Goal: Find specific page/section: Find specific page/section

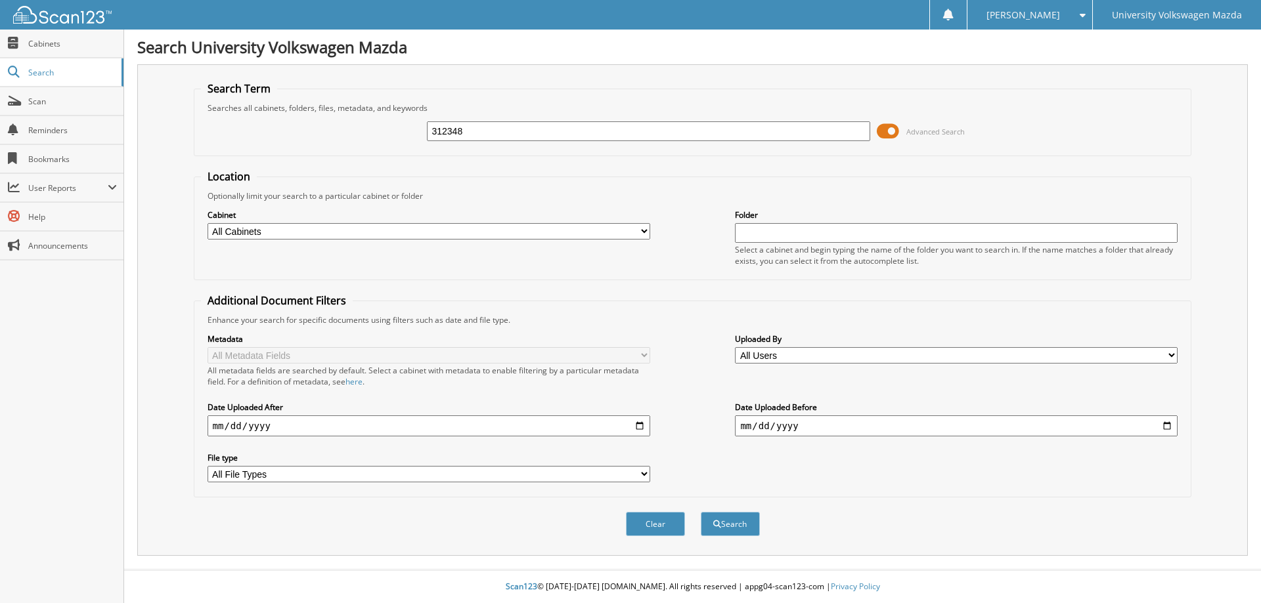
type input "312348"
click at [701, 512] on button "Search" at bounding box center [730, 524] width 59 height 24
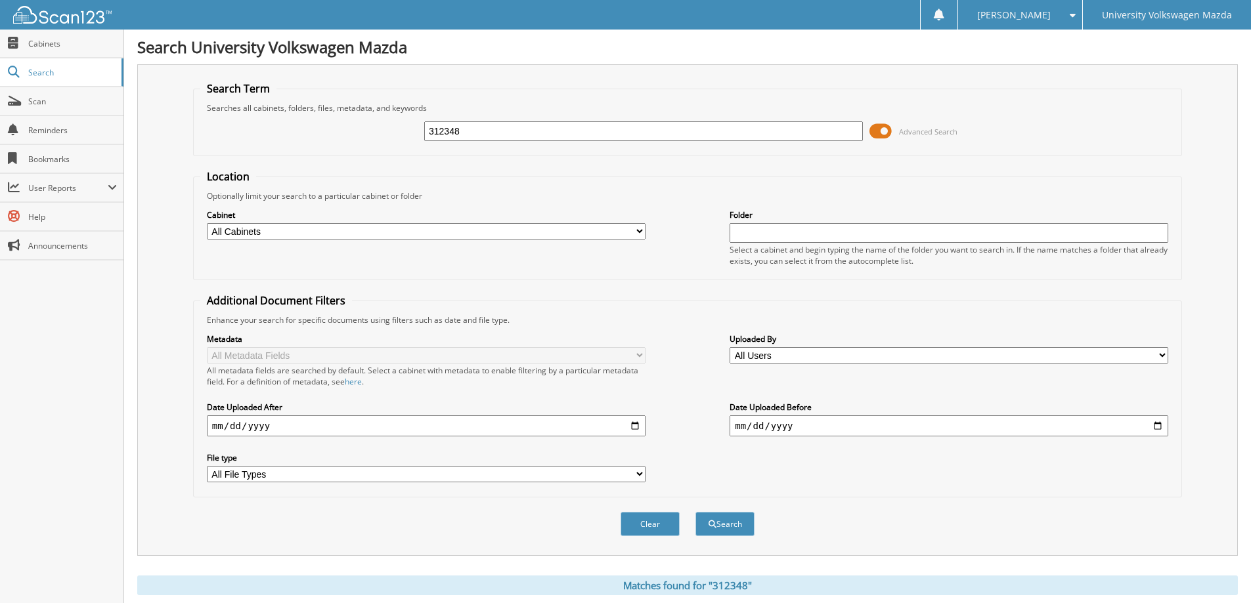
scroll to position [394, 0]
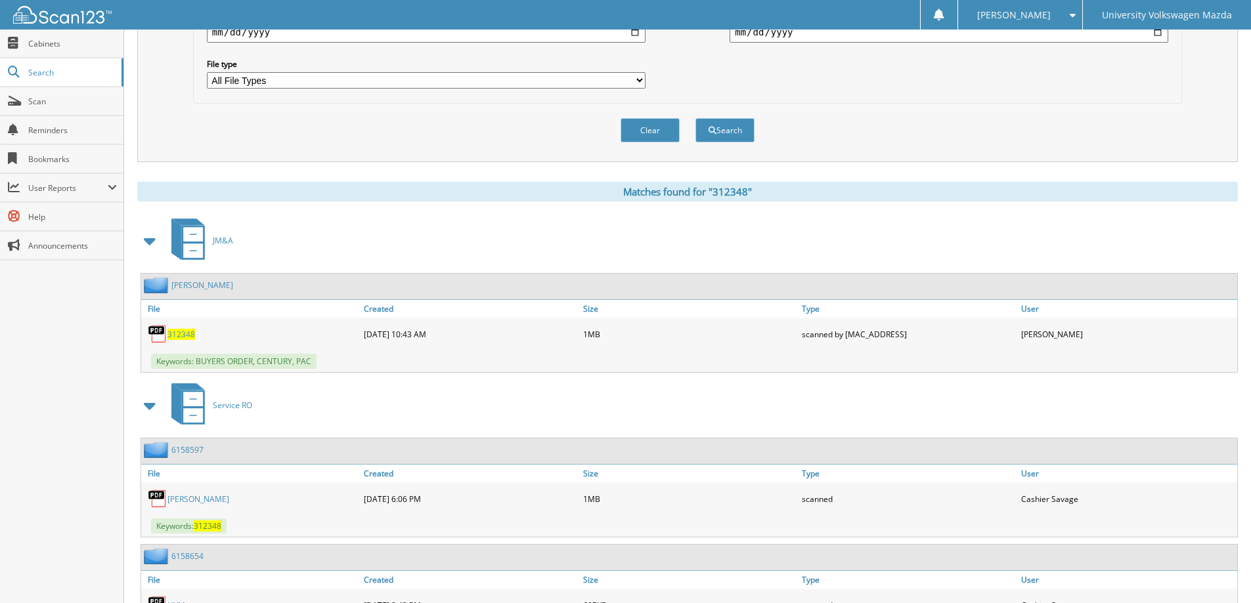
click at [186, 334] on span "312348" at bounding box center [181, 334] width 28 height 11
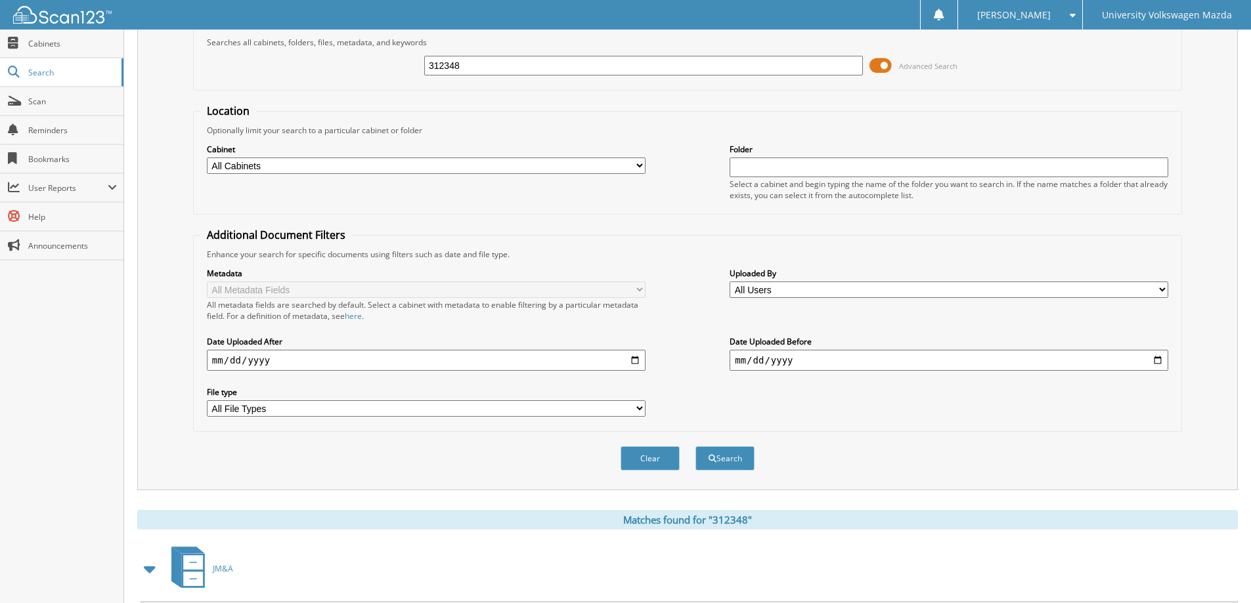
scroll to position [0, 0]
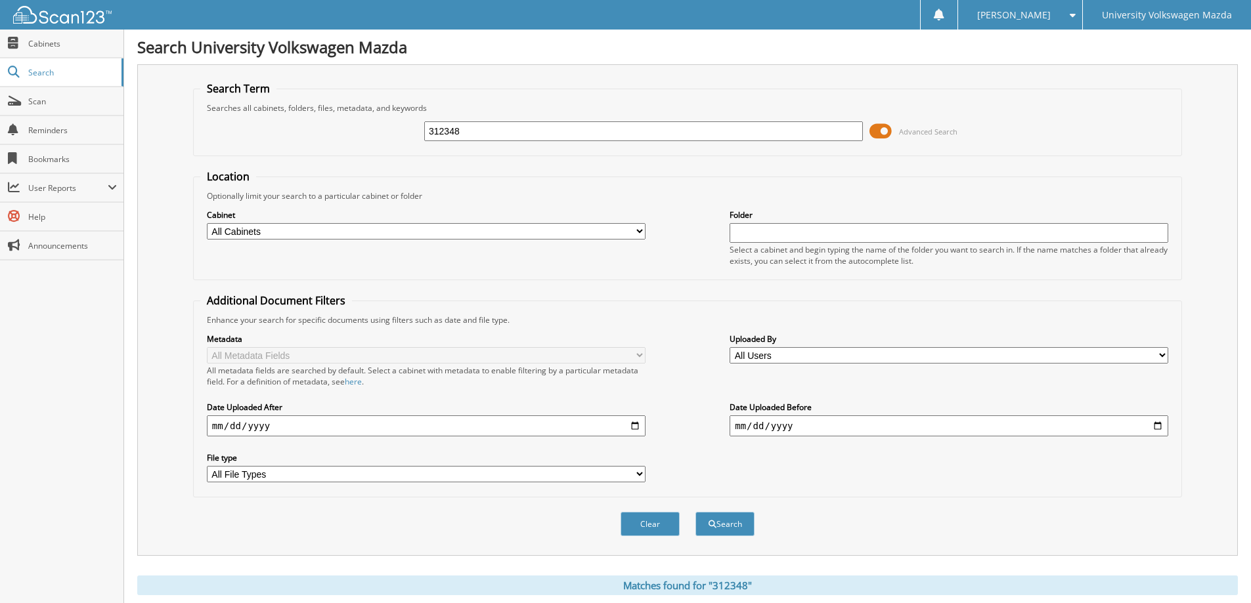
click at [494, 131] on input "312348" at bounding box center [643, 131] width 439 height 20
click at [493, 131] on input "312348" at bounding box center [643, 131] width 439 height 20
type input "106206"
click at [695, 512] on button "Search" at bounding box center [724, 524] width 59 height 24
click at [57, 16] on img at bounding box center [62, 15] width 99 height 18
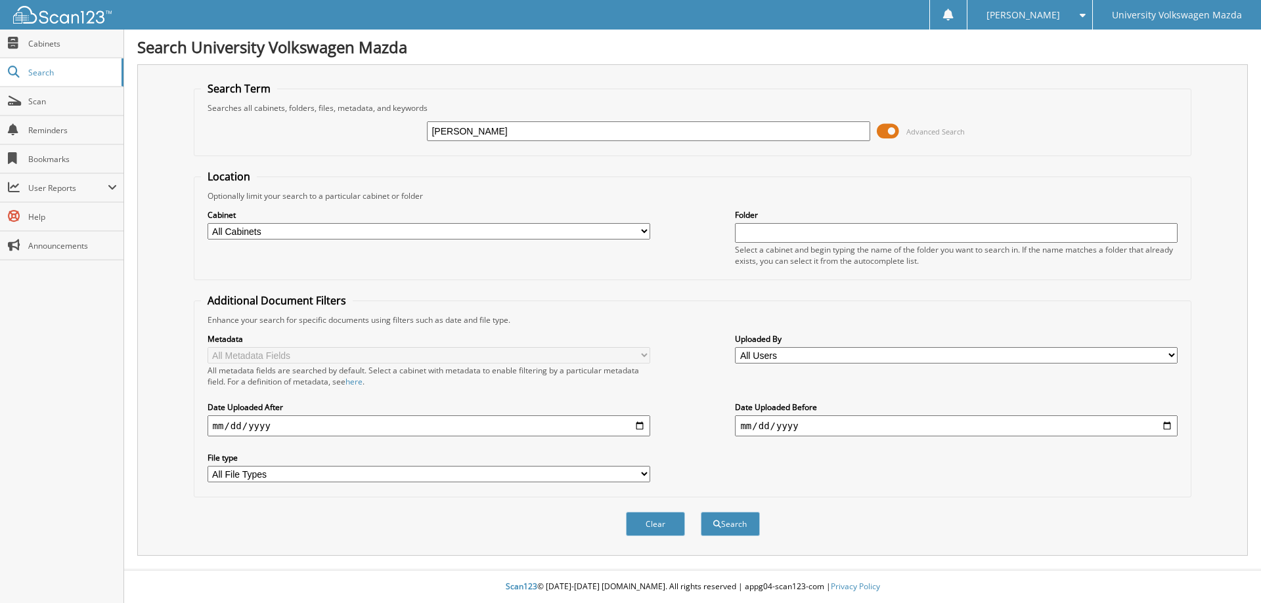
type input "DE GUZMAN"
click at [701, 512] on button "Search" at bounding box center [730, 524] width 59 height 24
type input "106206"
click at [701, 512] on button "Search" at bounding box center [730, 524] width 59 height 24
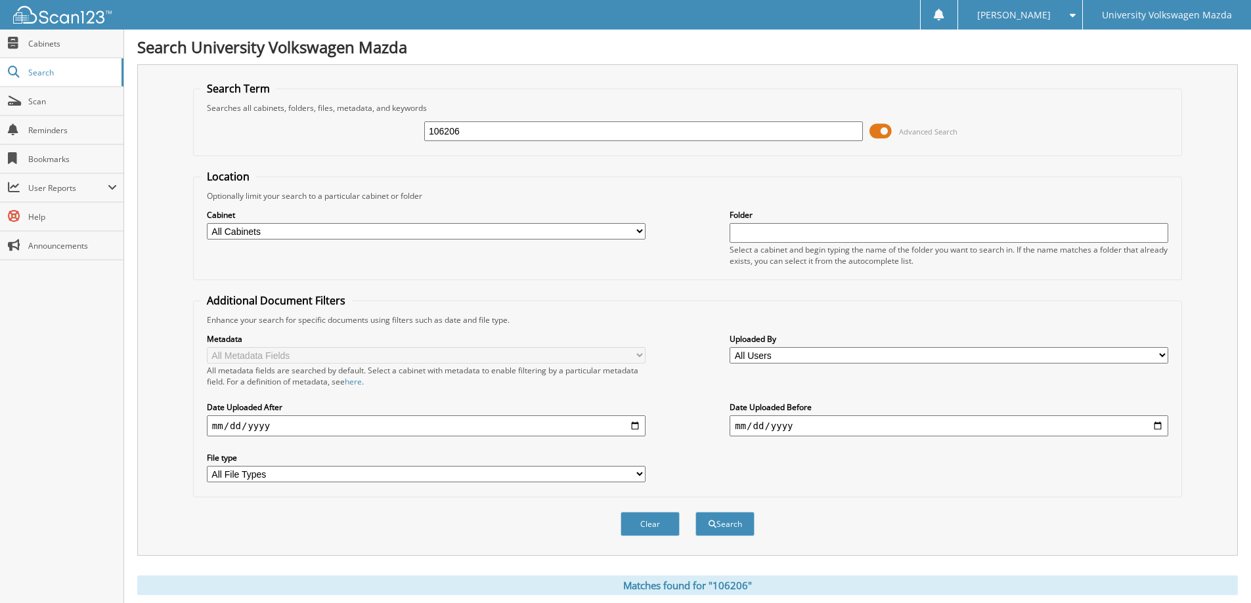
click at [498, 133] on input "106206" at bounding box center [643, 131] width 439 height 20
type input "0"
type input "368973"
click at [695, 512] on button "Search" at bounding box center [724, 524] width 59 height 24
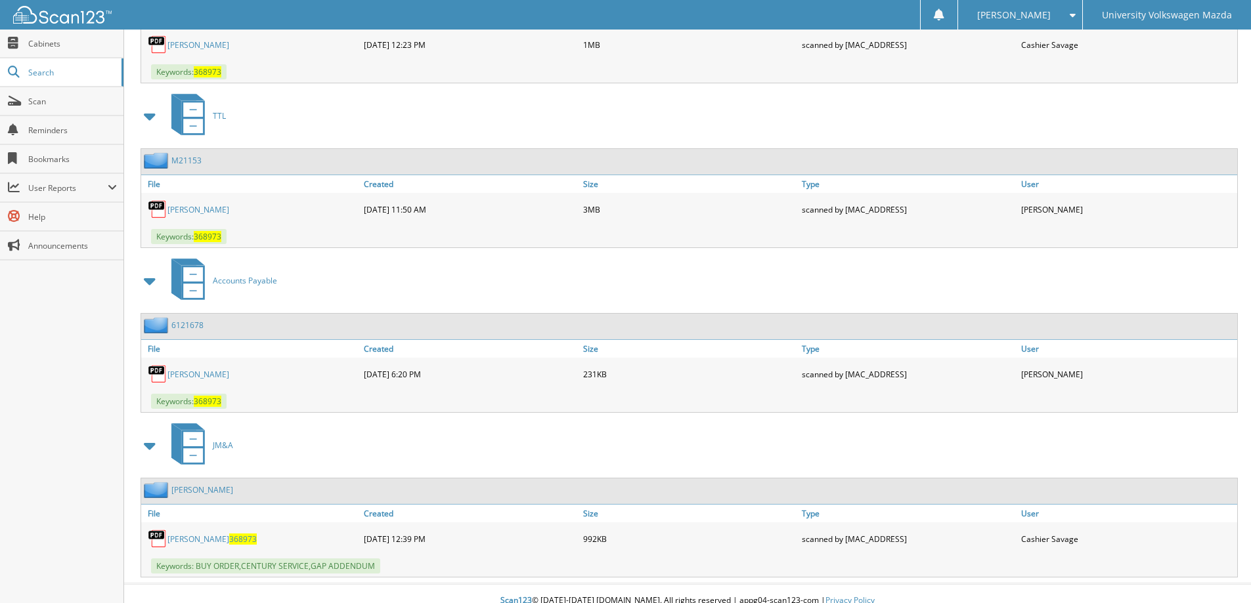
scroll to position [2298, 0]
click at [191, 540] on link "MARTINEZ 368973" at bounding box center [211, 538] width 89 height 11
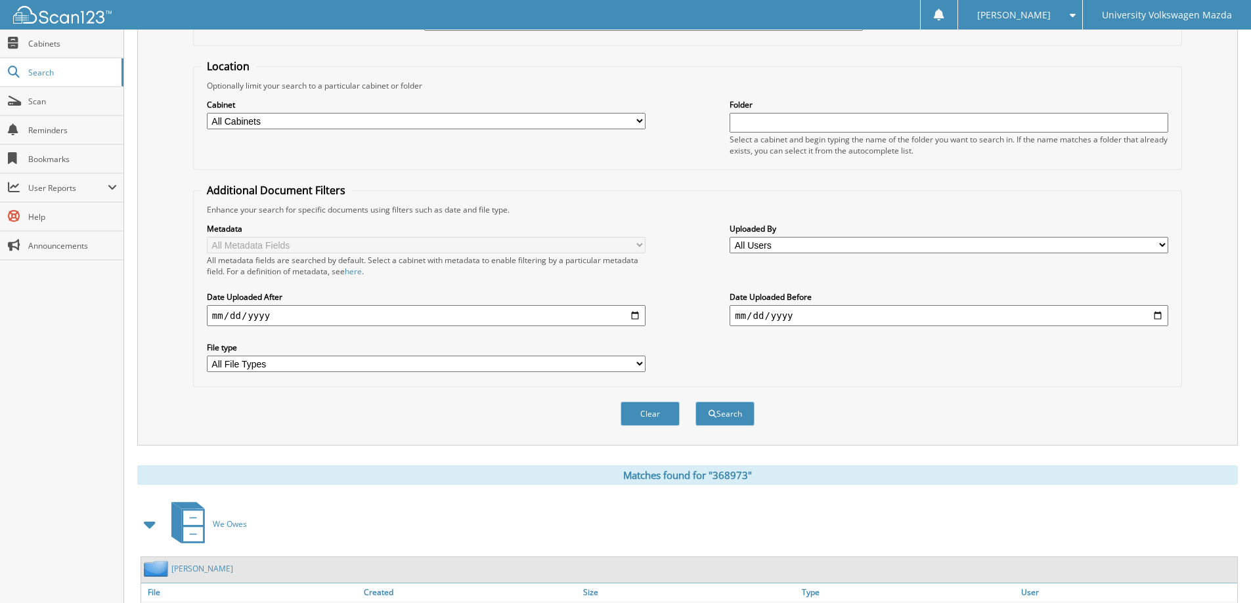
scroll to position [0, 0]
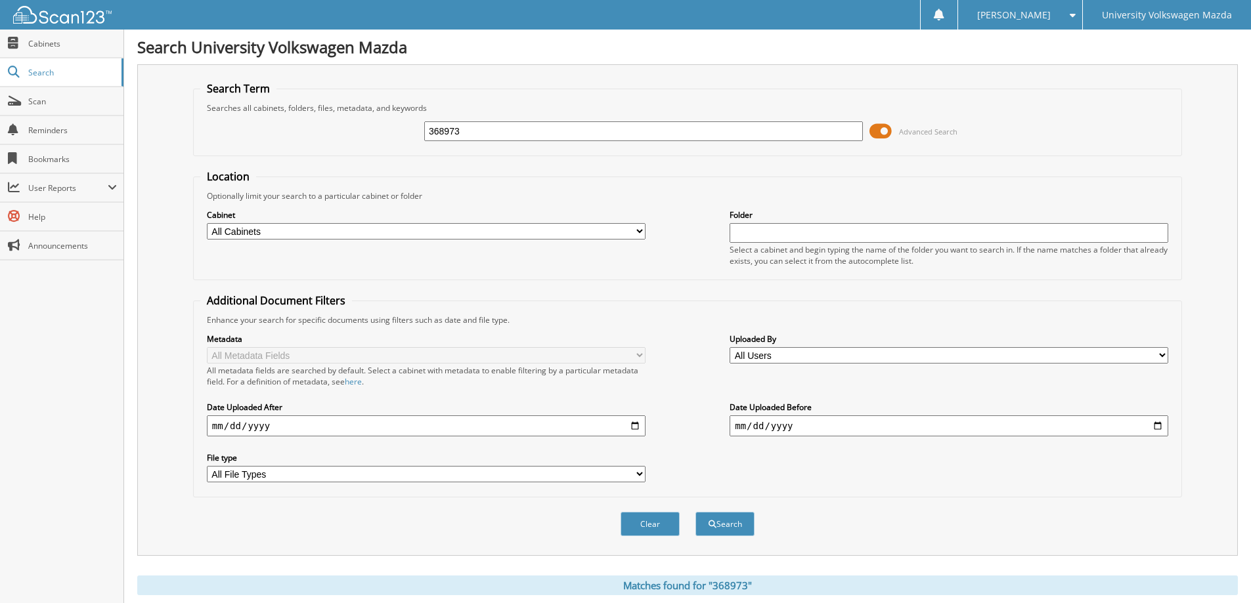
click at [481, 131] on input "368973" at bounding box center [643, 131] width 439 height 20
type input "528153"
click at [695, 512] on button "Search" at bounding box center [724, 524] width 59 height 24
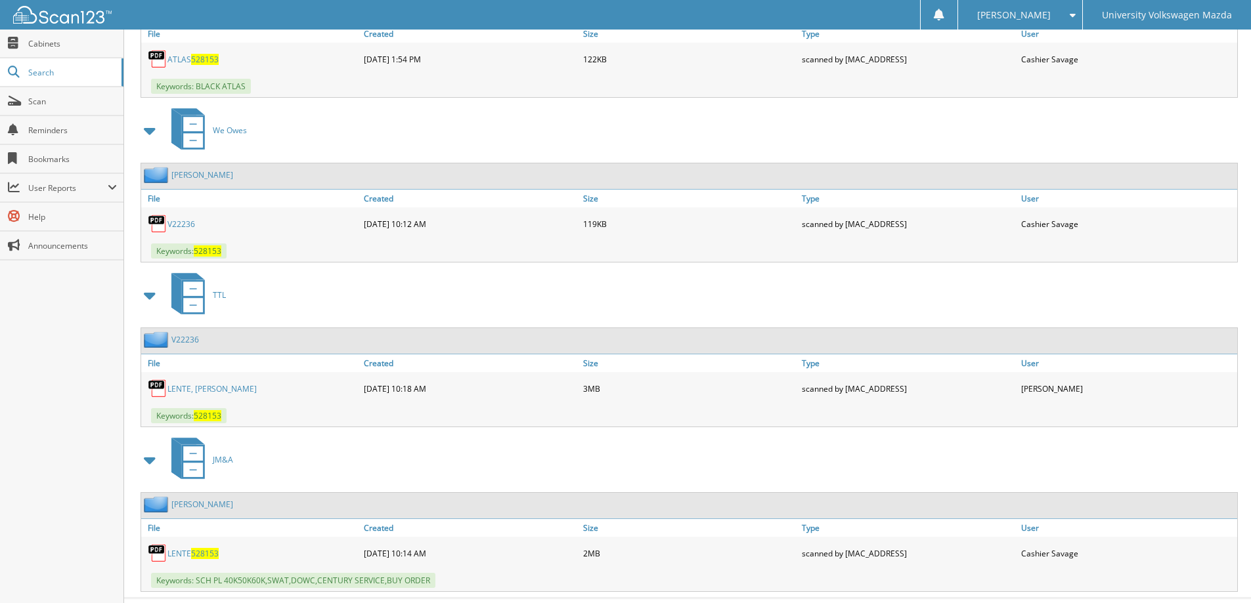
scroll to position [1771, 0]
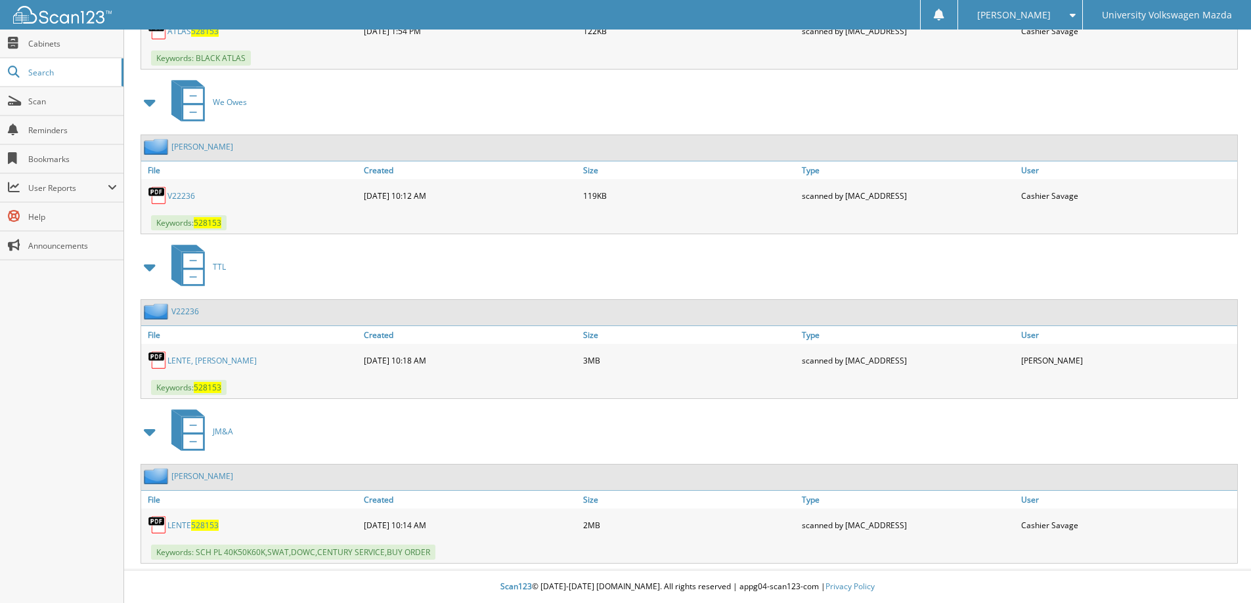
click at [183, 524] on link "LENTE 528153" at bounding box center [192, 525] width 51 height 11
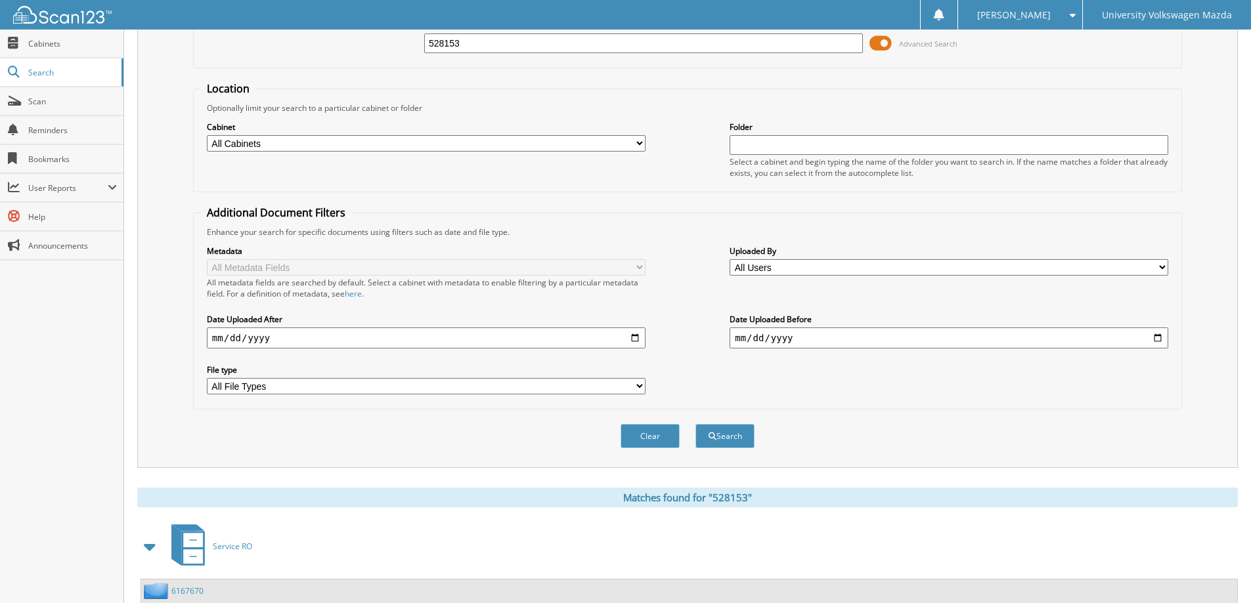
scroll to position [0, 0]
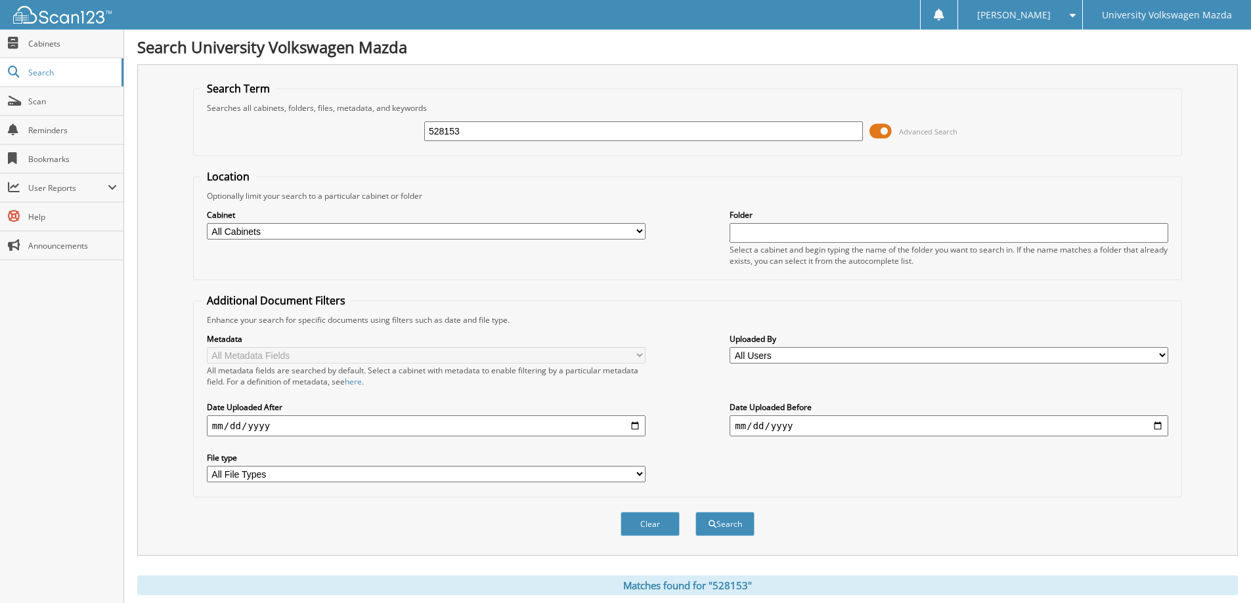
click at [515, 130] on input "528153" at bounding box center [643, 131] width 439 height 20
type input "084553"
click at [695, 512] on button "Search" at bounding box center [724, 524] width 59 height 24
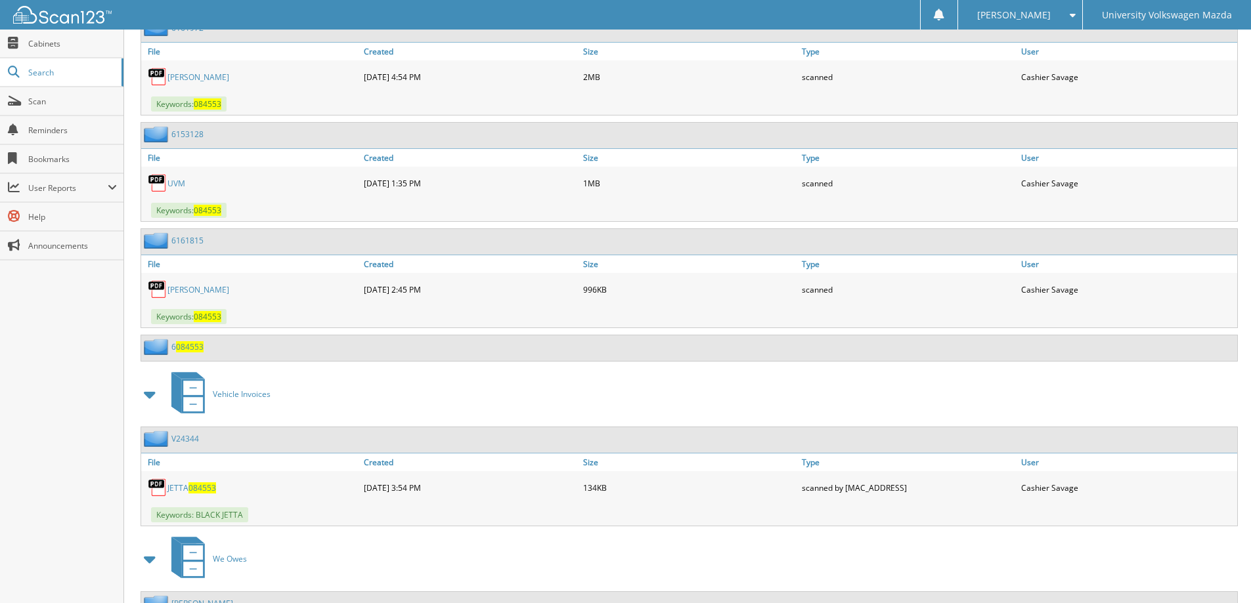
scroll to position [1379, 0]
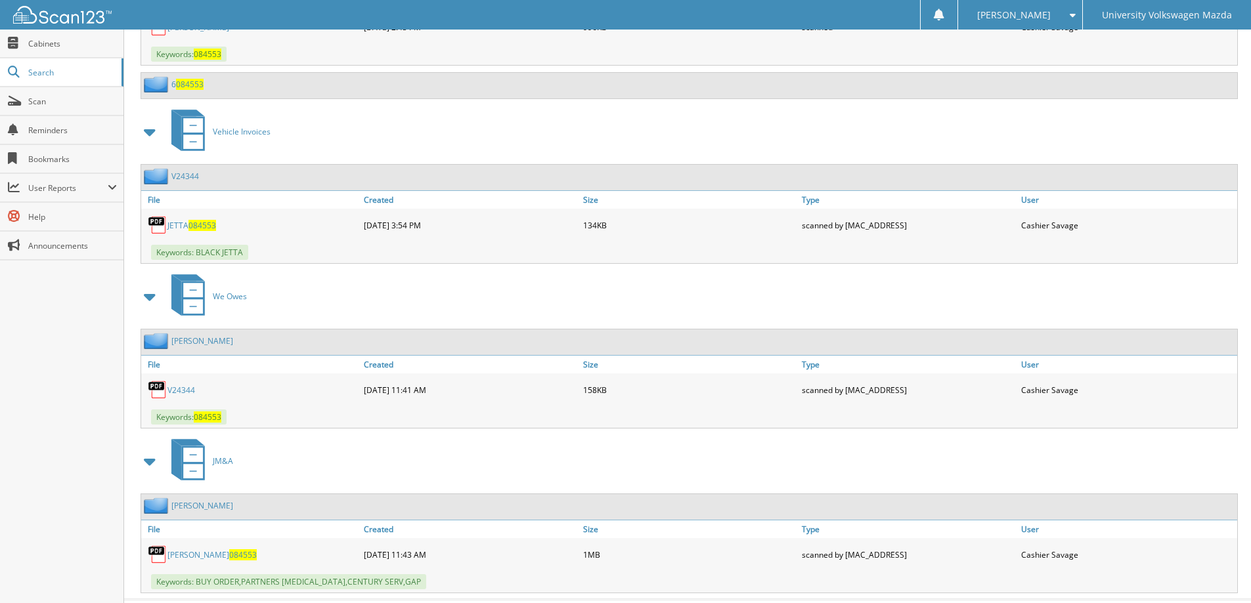
click at [195, 556] on link "[PERSON_NAME] 084553" at bounding box center [211, 555] width 89 height 11
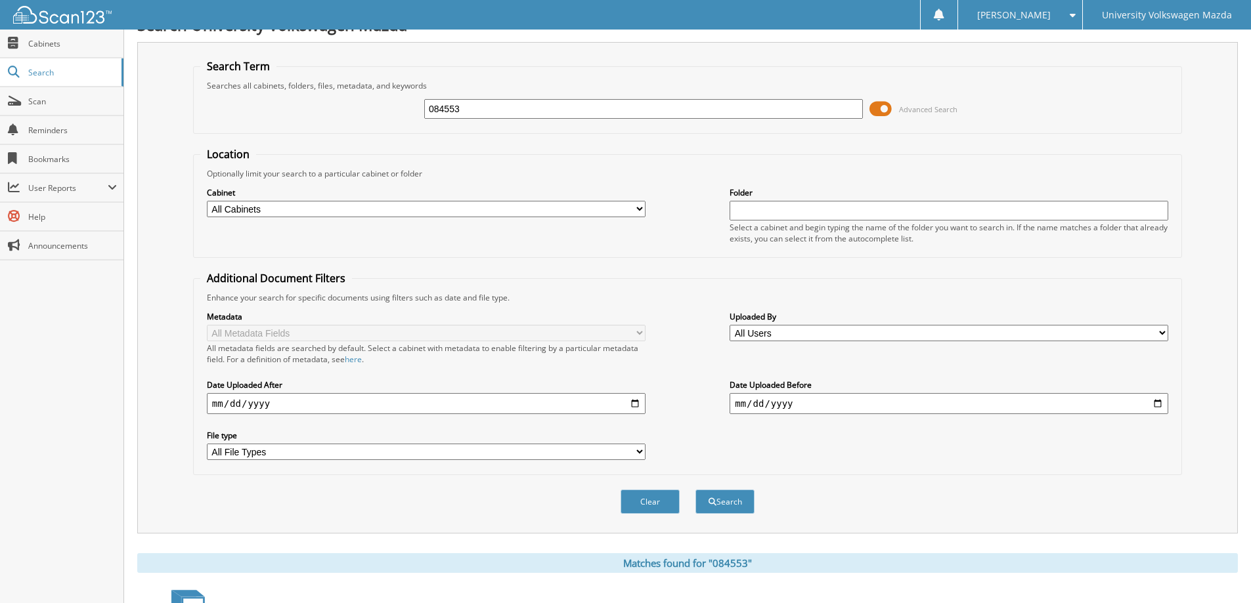
scroll to position [0, 0]
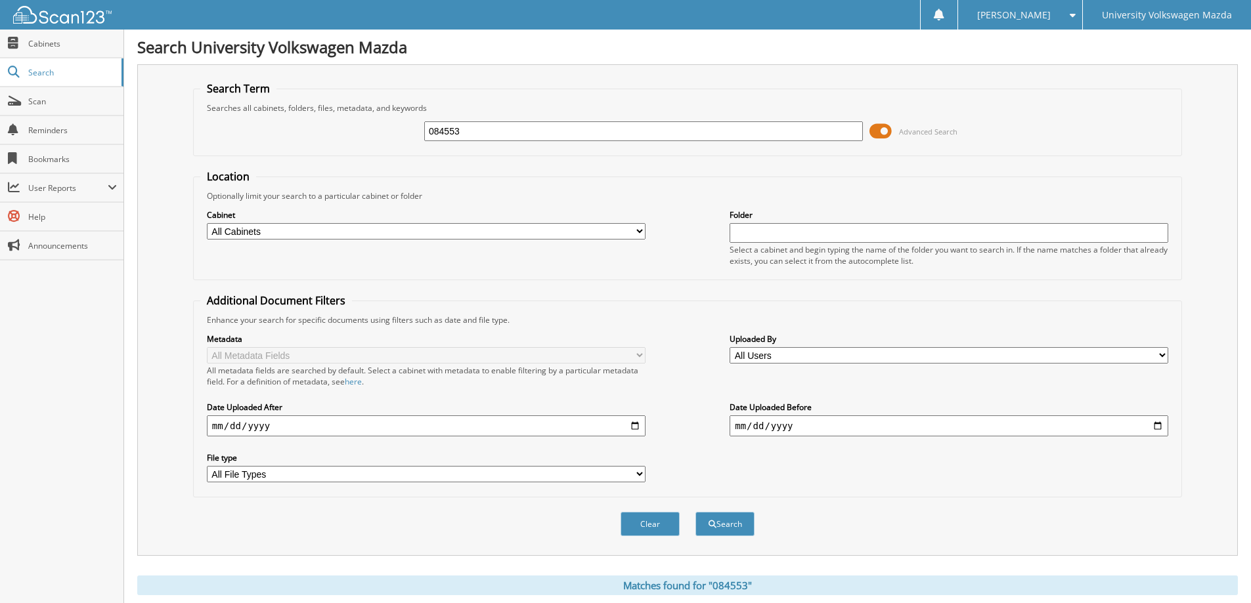
click at [473, 130] on input "084553" at bounding box center [643, 131] width 439 height 20
type input "127198"
click at [695, 512] on button "Search" at bounding box center [724, 524] width 59 height 24
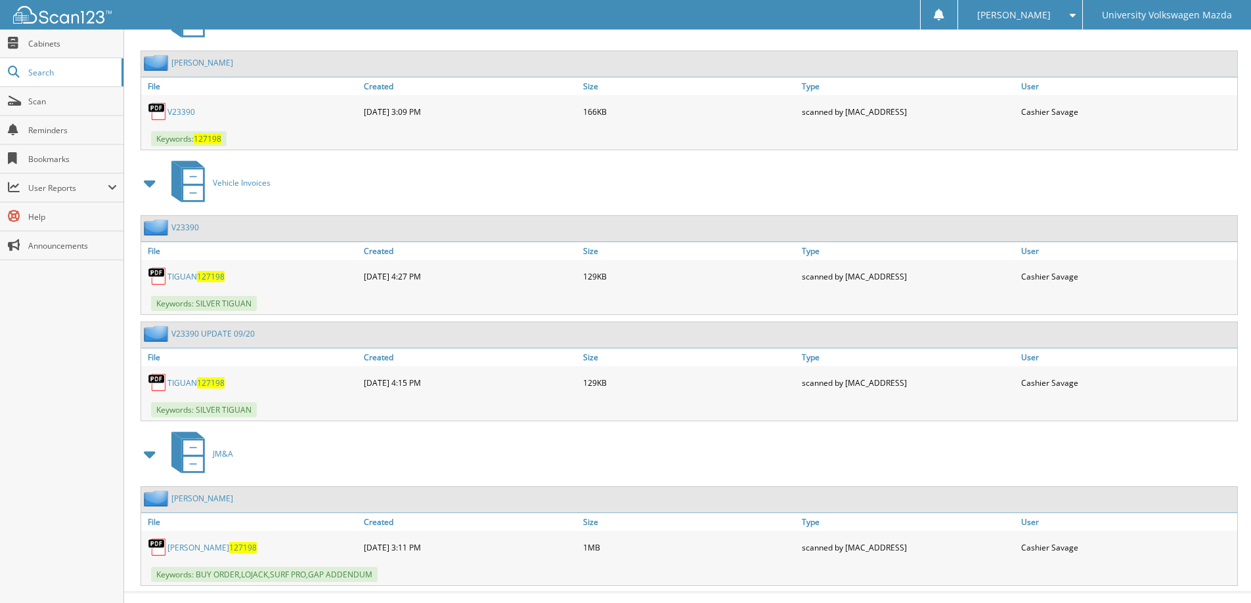
scroll to position [1347, 0]
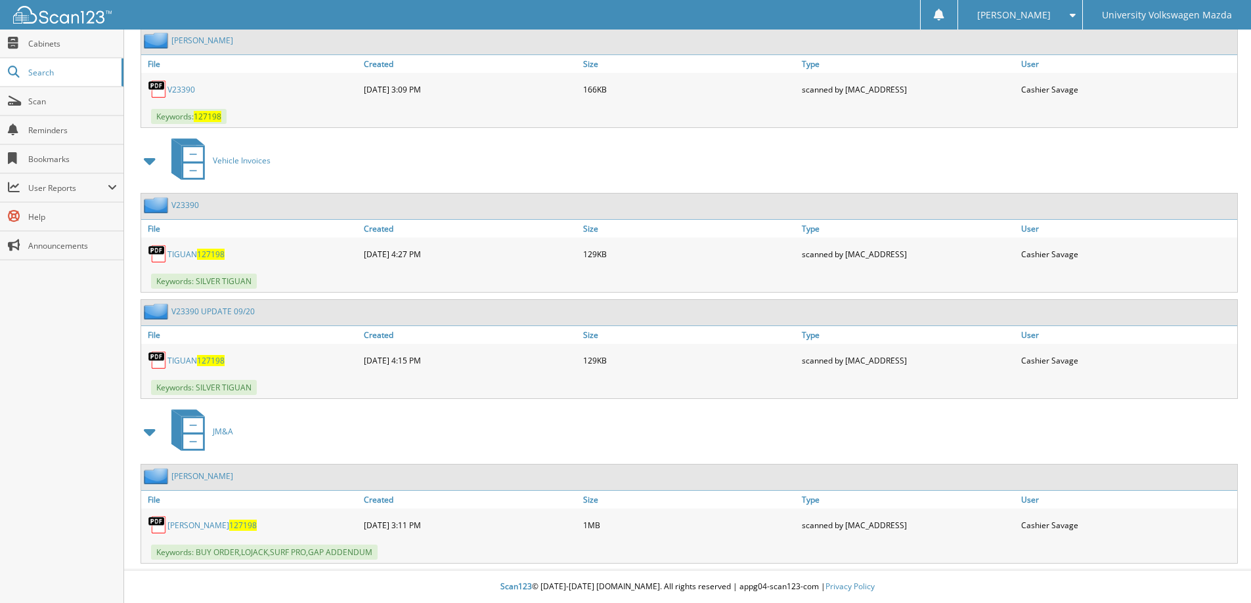
click at [184, 523] on link "ORTEGA 127198" at bounding box center [211, 525] width 89 height 11
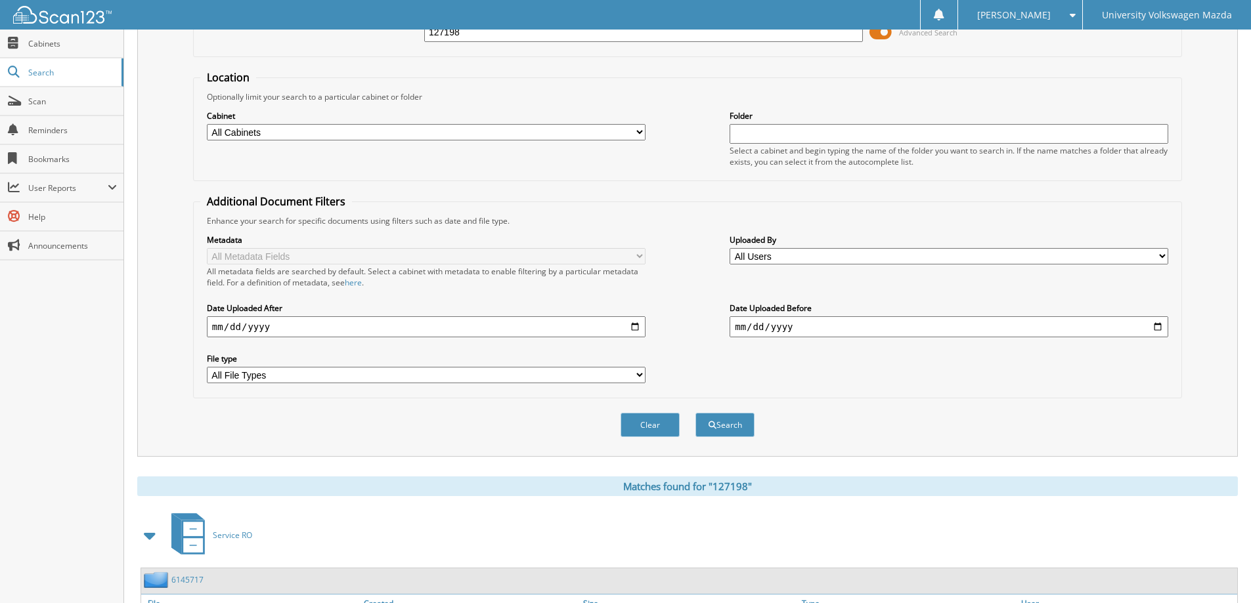
scroll to position [0, 0]
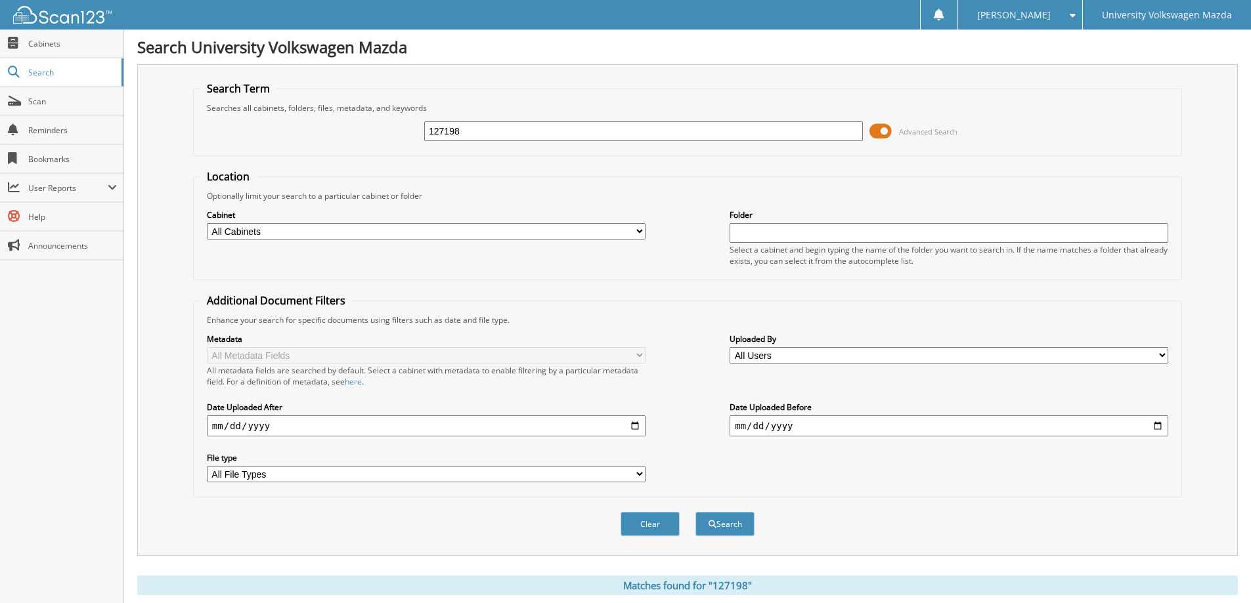
click at [498, 132] on input "127198" at bounding box center [643, 131] width 439 height 20
type input "262453"
click at [695, 512] on button "Search" at bounding box center [724, 524] width 59 height 24
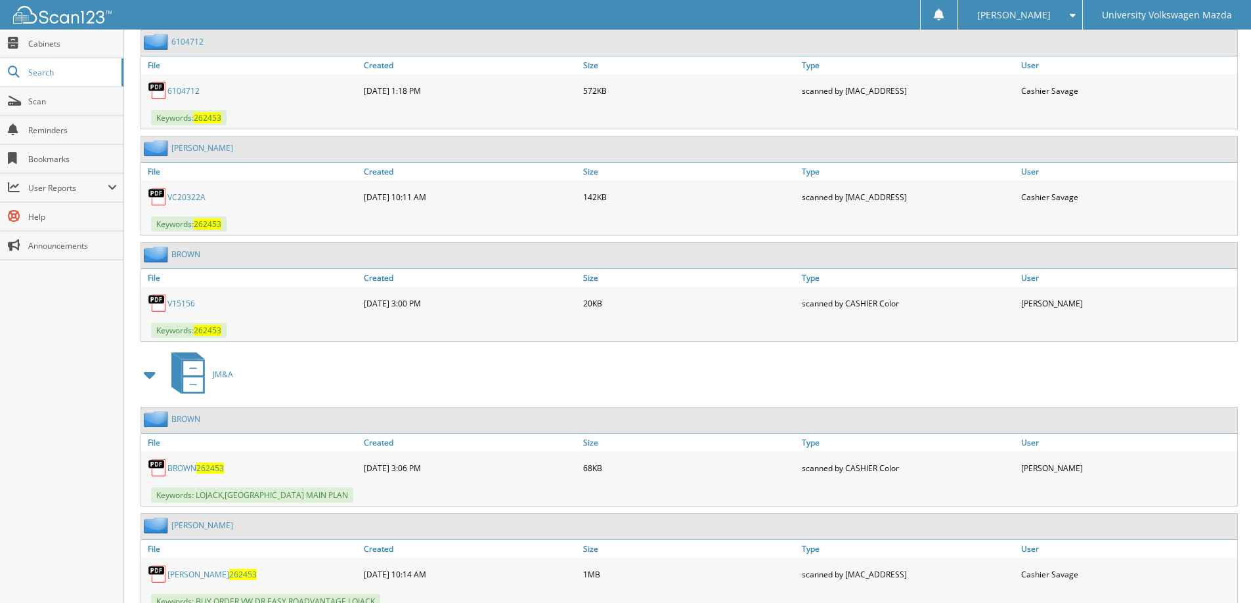
scroll to position [1773, 0]
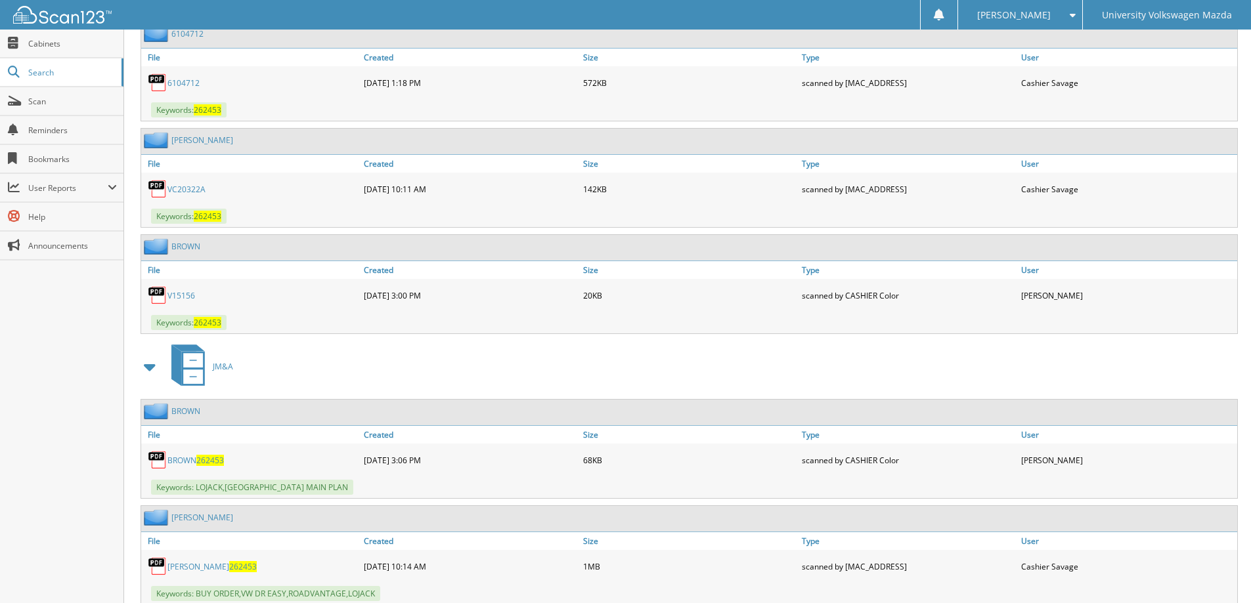
click at [188, 462] on link "BROWN 262453" at bounding box center [195, 460] width 56 height 11
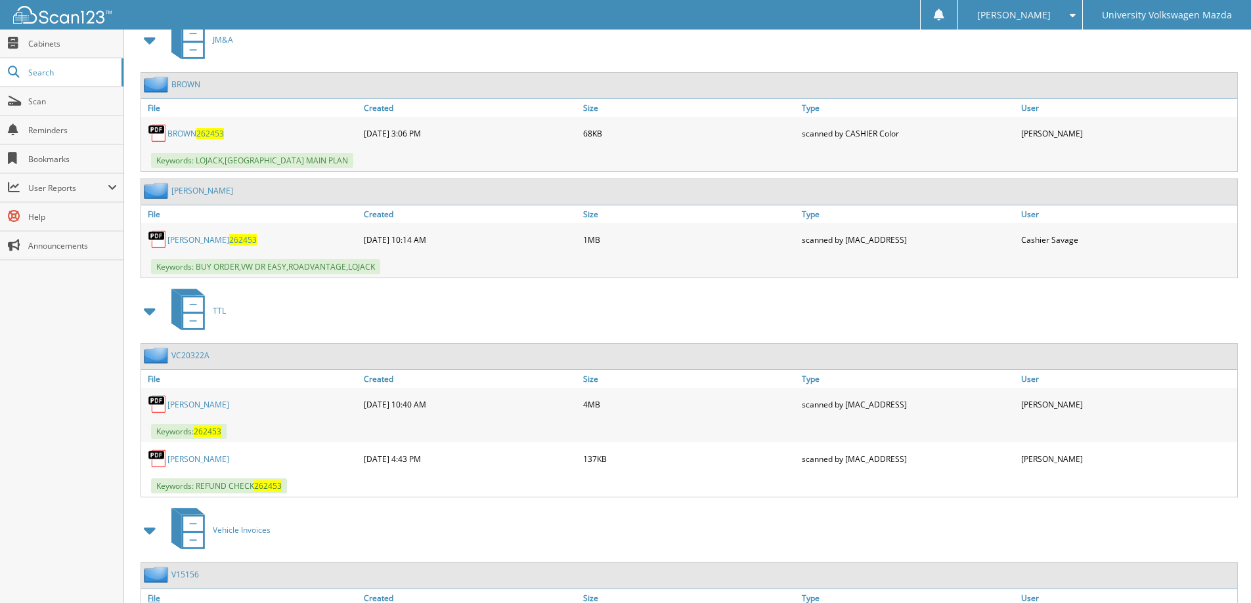
scroll to position [2068, 0]
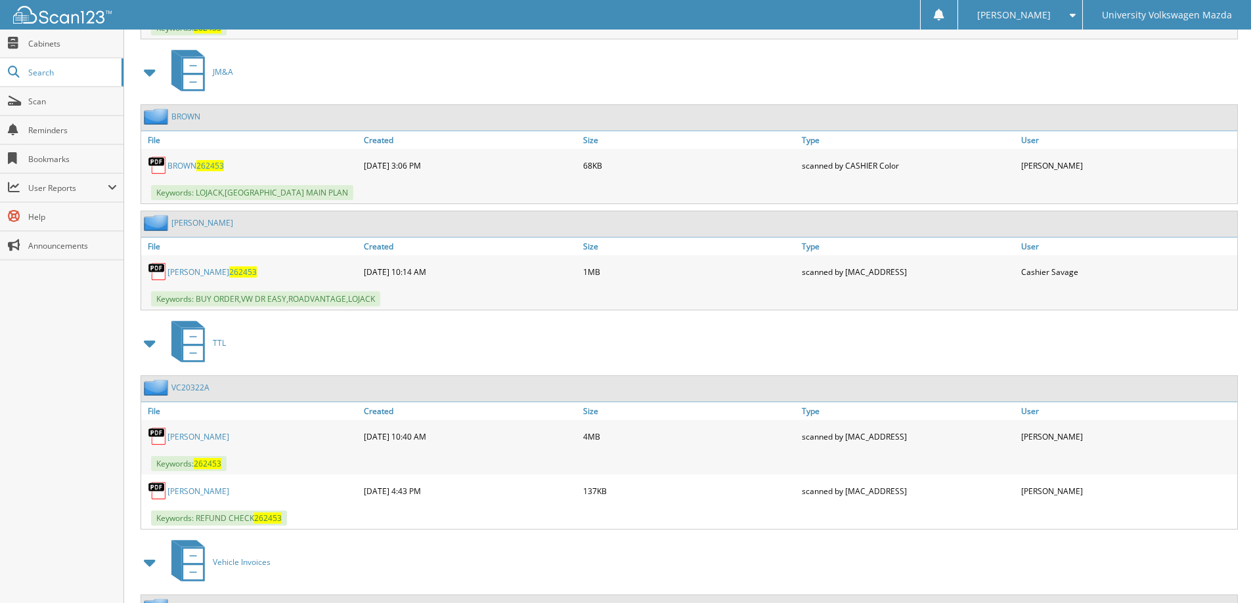
drag, startPoint x: 205, startPoint y: 437, endPoint x: 699, endPoint y: 257, distance: 525.4
click at [205, 437] on link "DROSKE, DAWN MARYELL" at bounding box center [198, 436] width 62 height 11
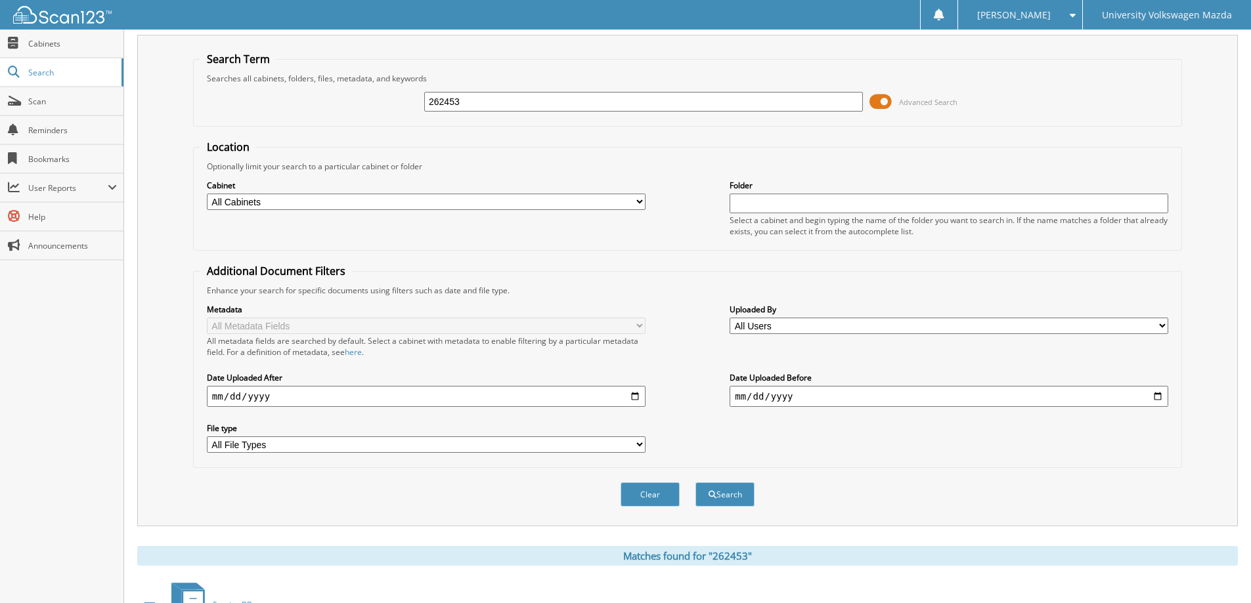
scroll to position [0, 0]
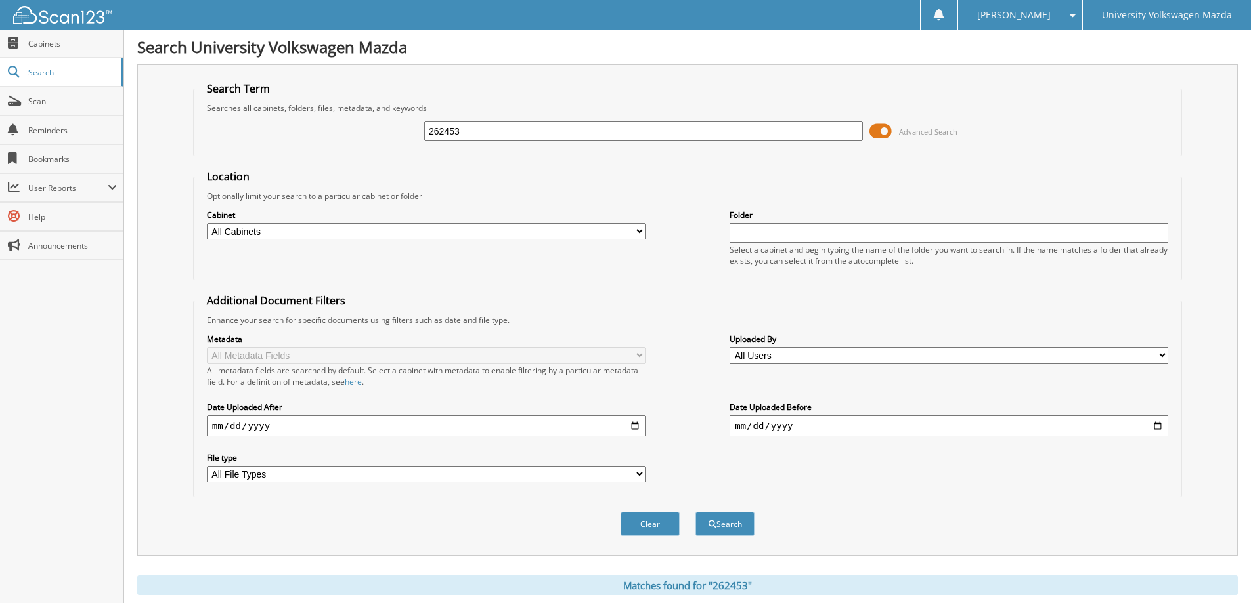
click at [481, 129] on input "262453" at bounding box center [643, 131] width 439 height 20
type input "122784"
click at [695, 512] on button "Search" at bounding box center [724, 524] width 59 height 24
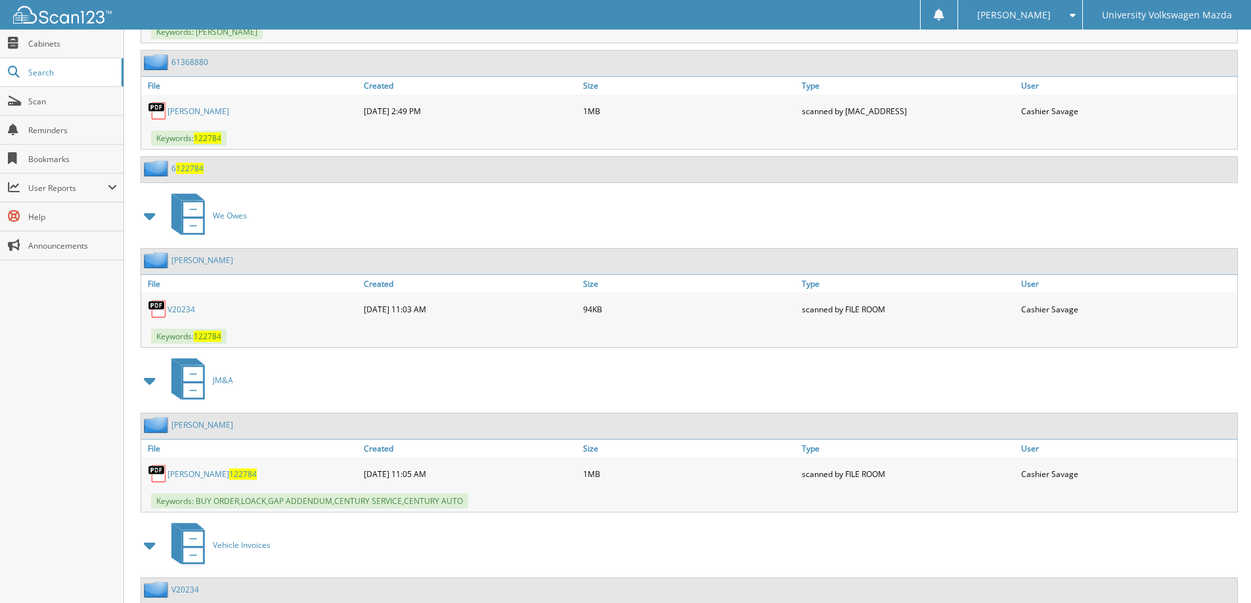
scroll to position [1904, 0]
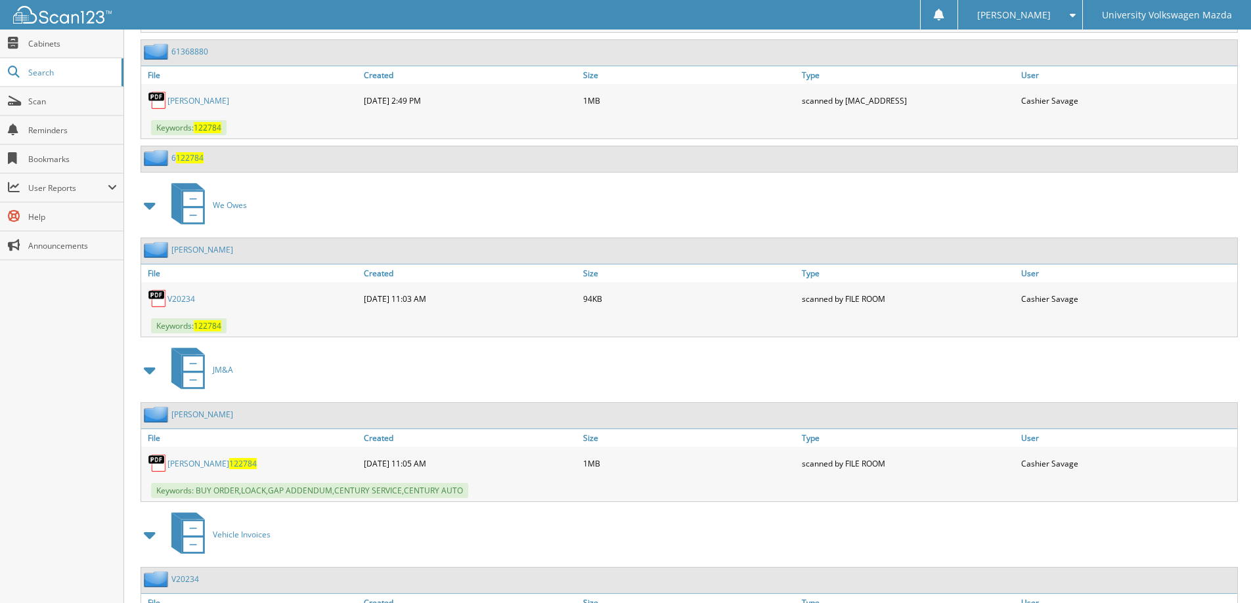
click at [177, 468] on link "BARELA 122784" at bounding box center [211, 463] width 89 height 11
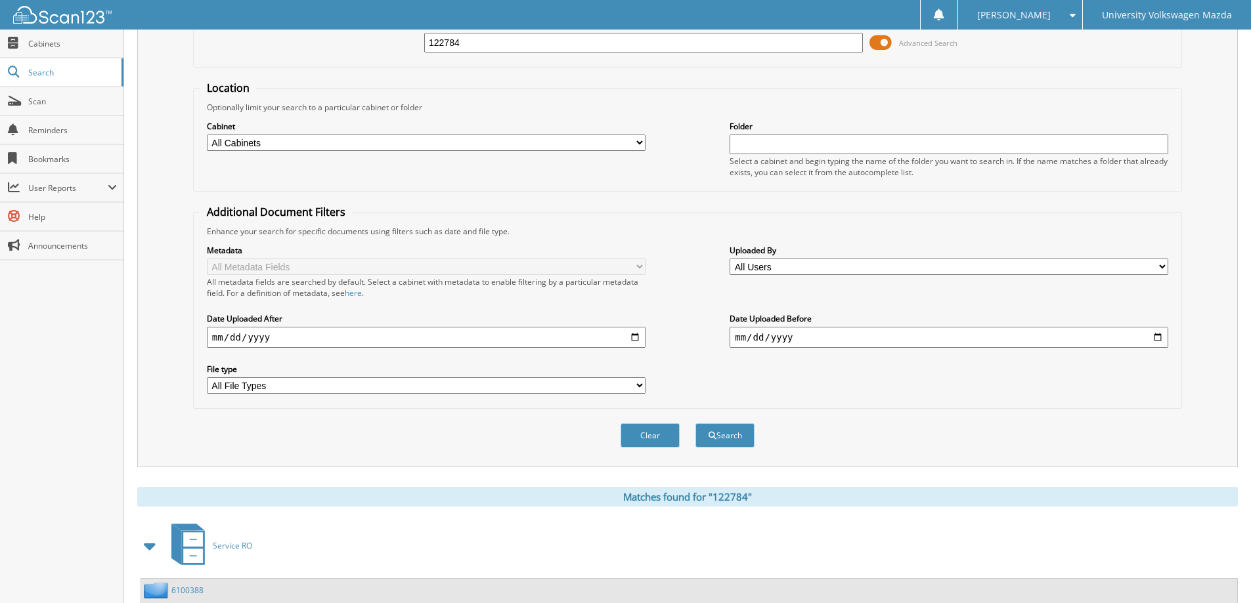
scroll to position [0, 0]
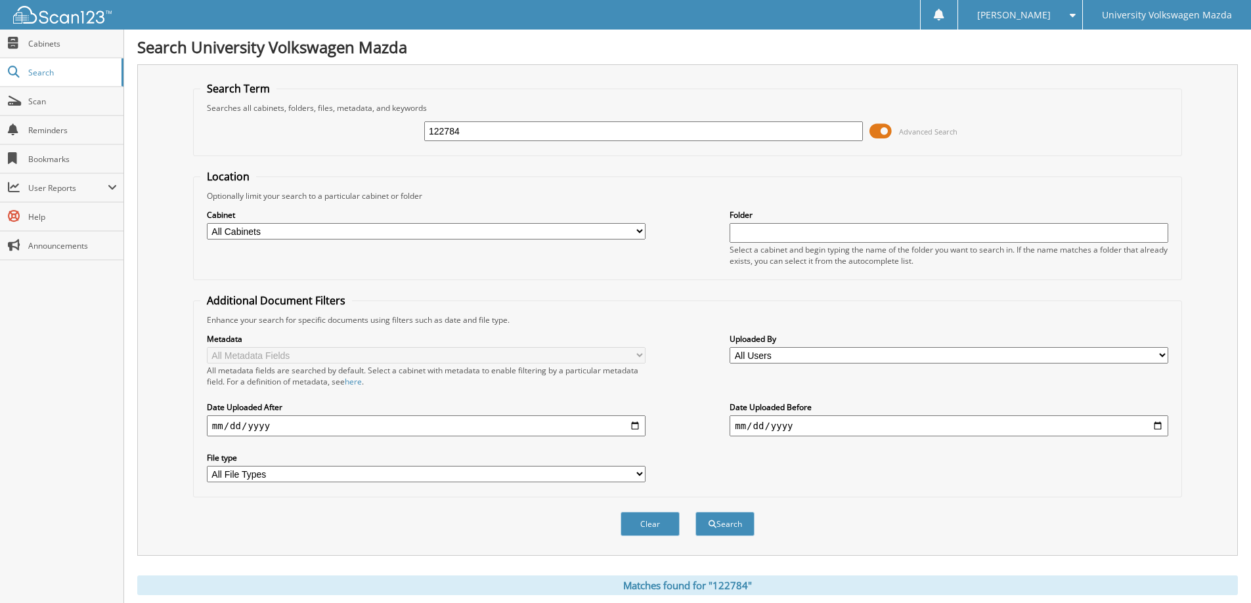
click at [470, 133] on input "122784" at bounding box center [643, 131] width 439 height 20
click at [469, 133] on input "122784" at bounding box center [643, 131] width 439 height 20
type input "057676"
click at [695, 512] on button "Search" at bounding box center [724, 524] width 59 height 24
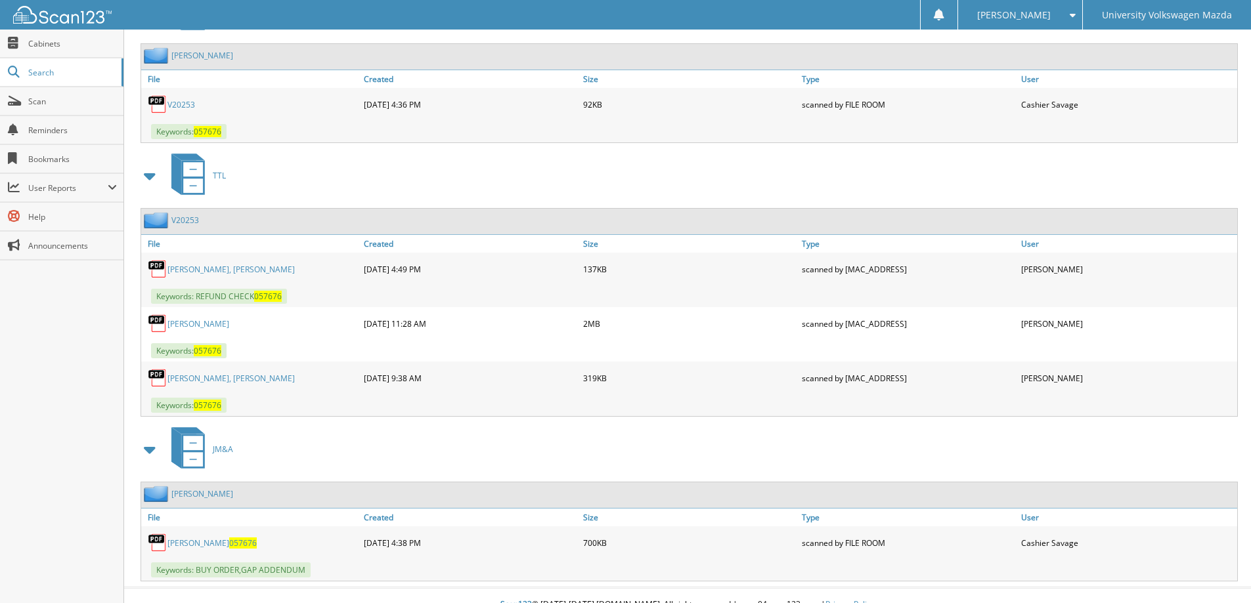
scroll to position [1859, 0]
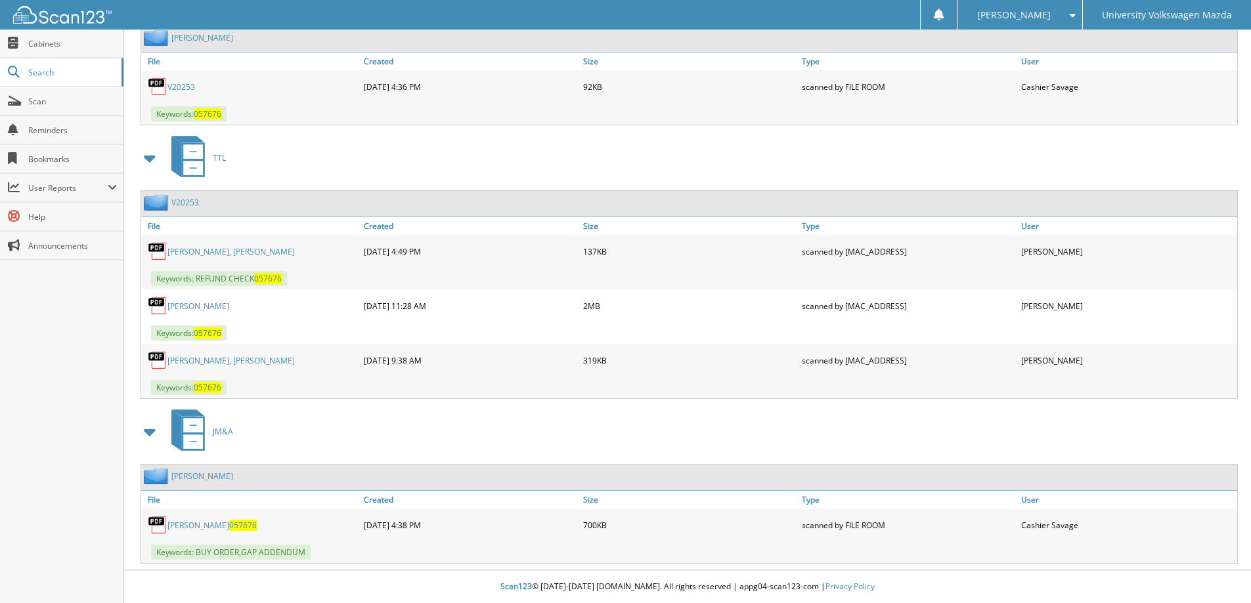
click at [179, 526] on link "KELLY 057676" at bounding box center [211, 525] width 89 height 11
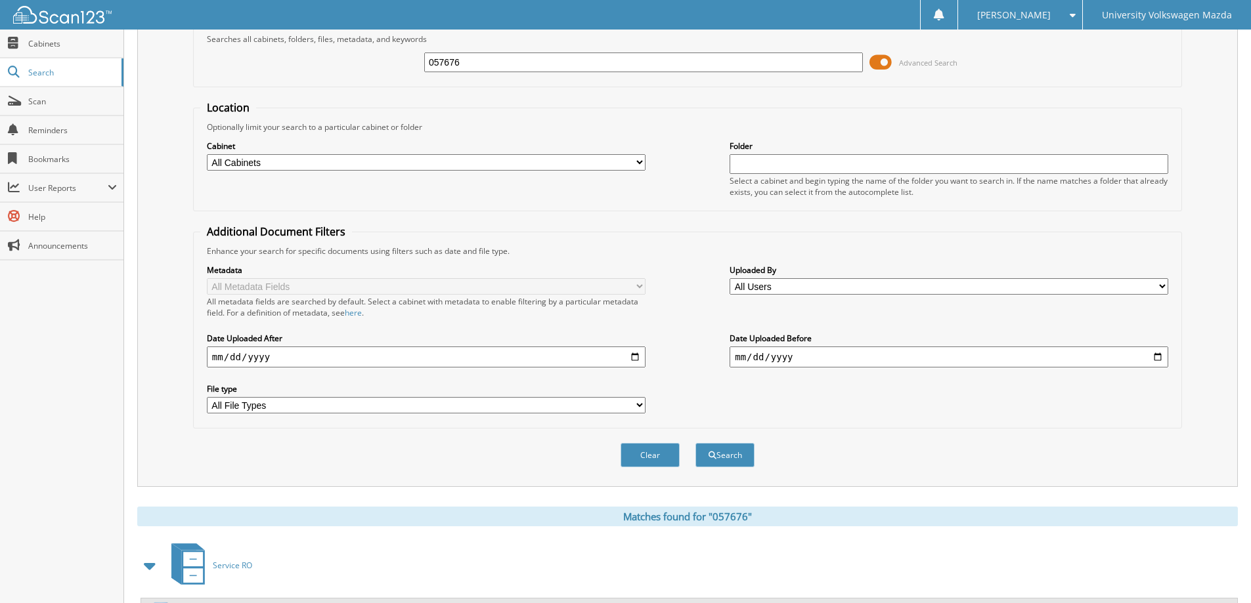
scroll to position [0, 0]
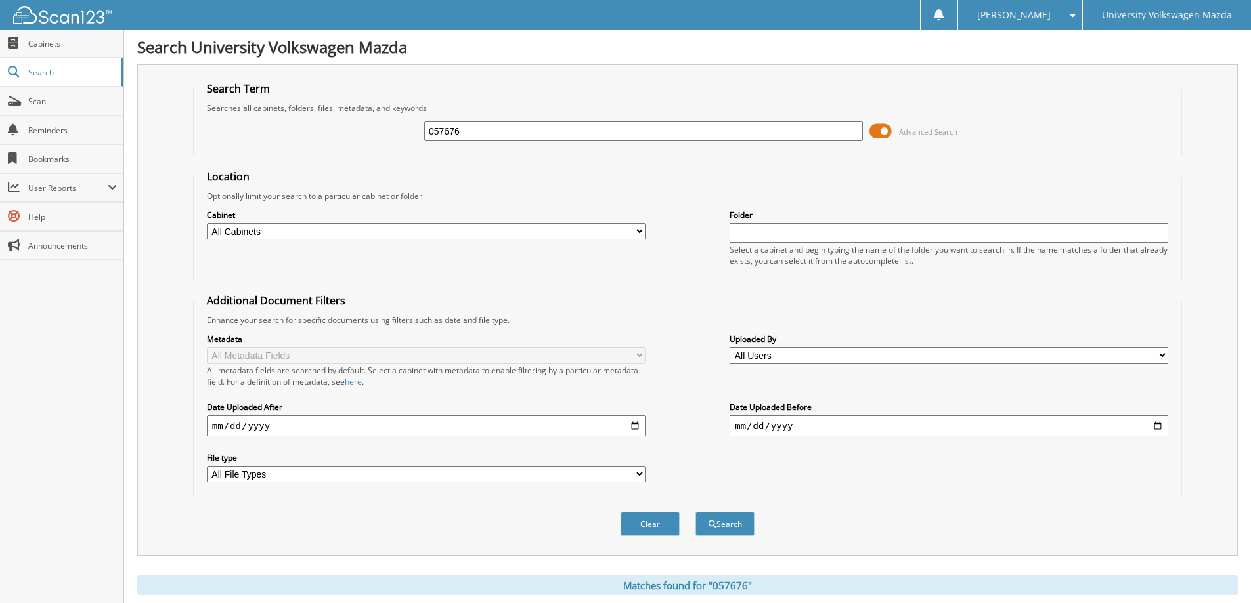
click at [480, 121] on input "057676" at bounding box center [643, 131] width 439 height 20
click at [482, 133] on input "057676" at bounding box center [643, 131] width 439 height 20
type input "598235"
click at [695, 512] on button "Search" at bounding box center [724, 524] width 59 height 24
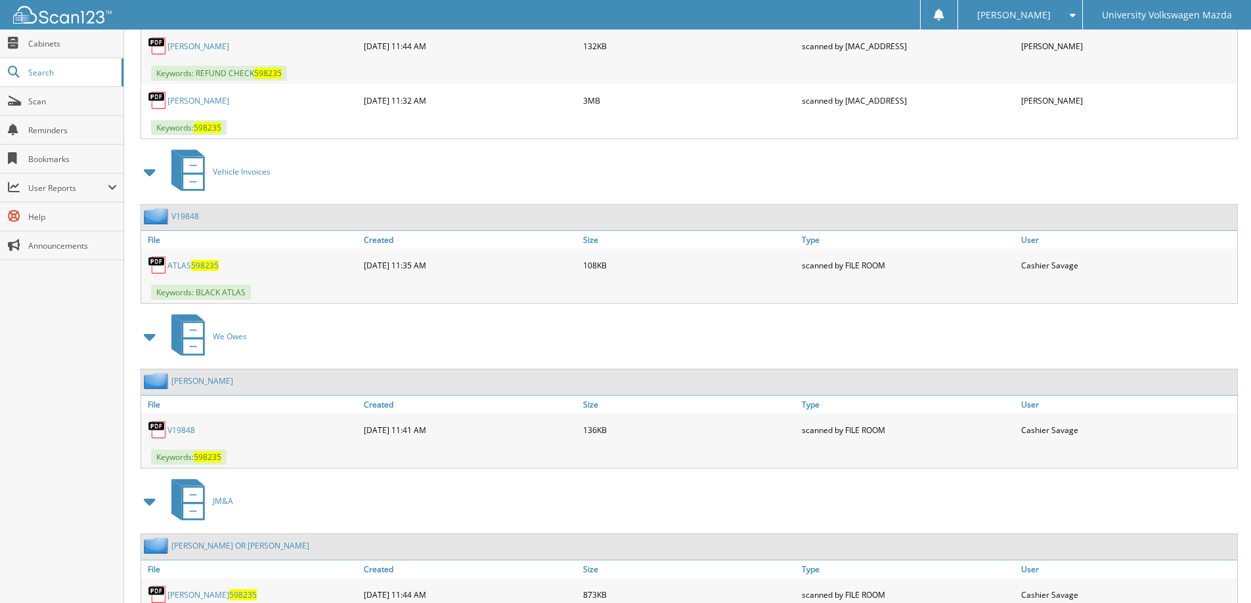
scroll to position [1771, 0]
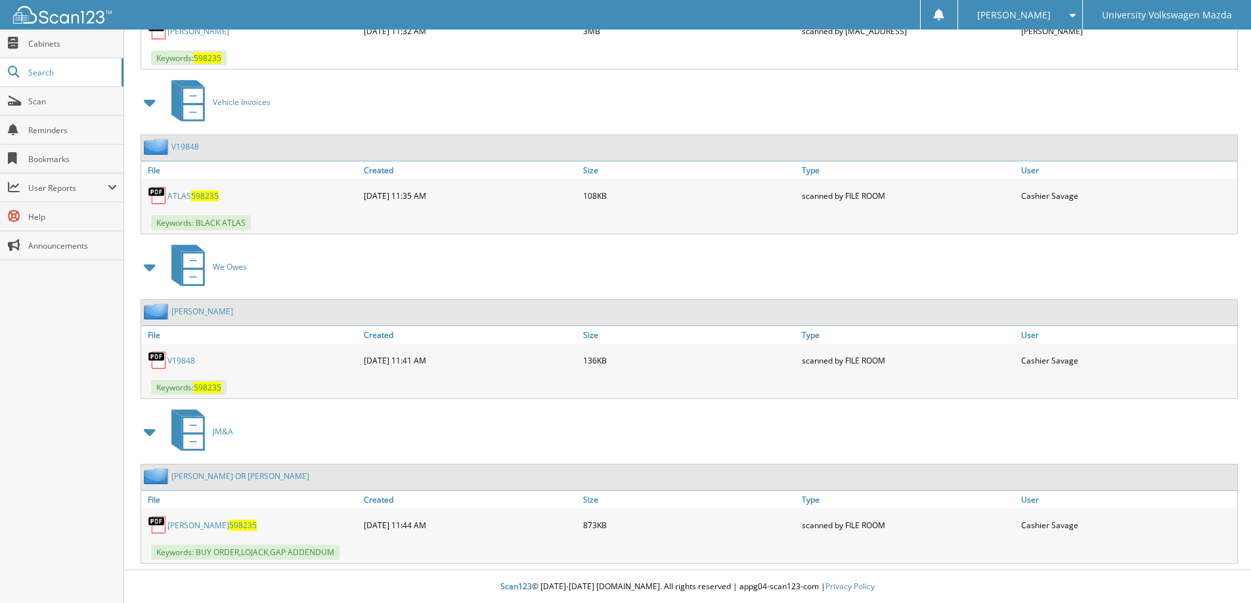
click at [185, 526] on link "[PERSON_NAME] 598235" at bounding box center [211, 525] width 89 height 11
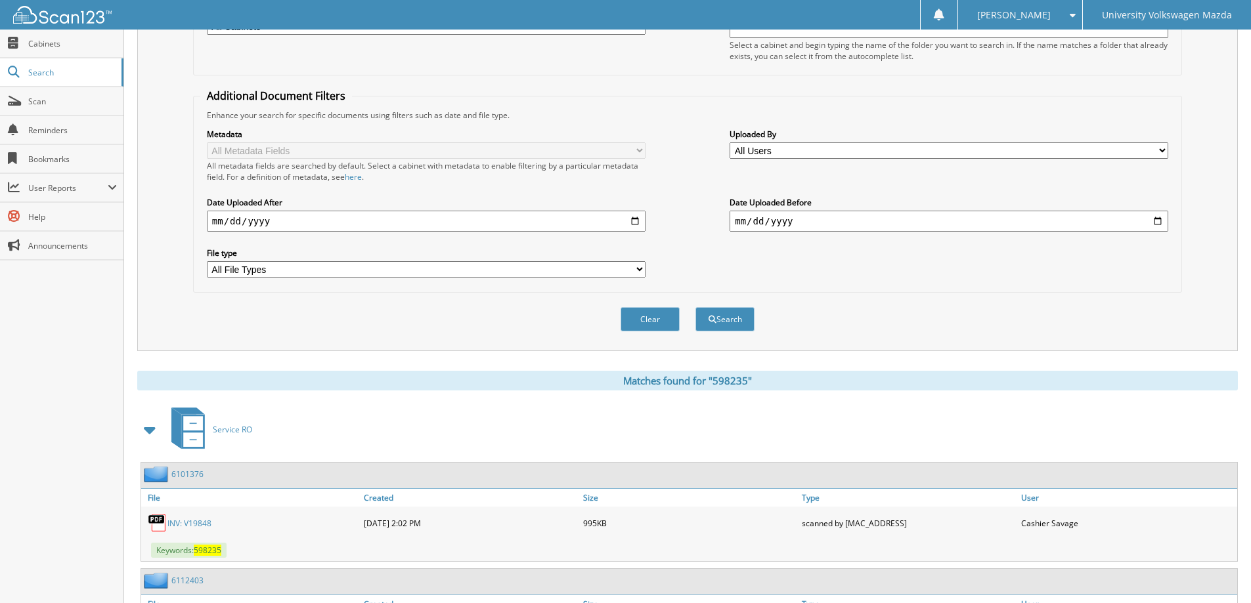
scroll to position [0, 0]
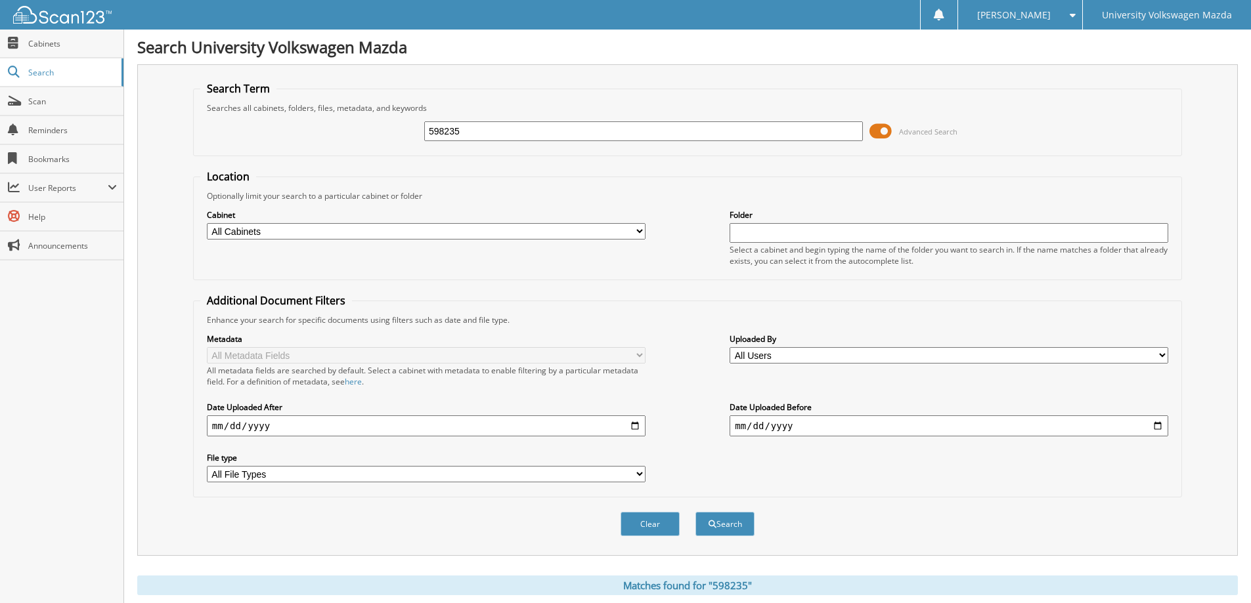
click at [504, 130] on input "598235" at bounding box center [643, 131] width 439 height 20
type input "158523"
click at [695, 512] on button "Search" at bounding box center [724, 524] width 59 height 24
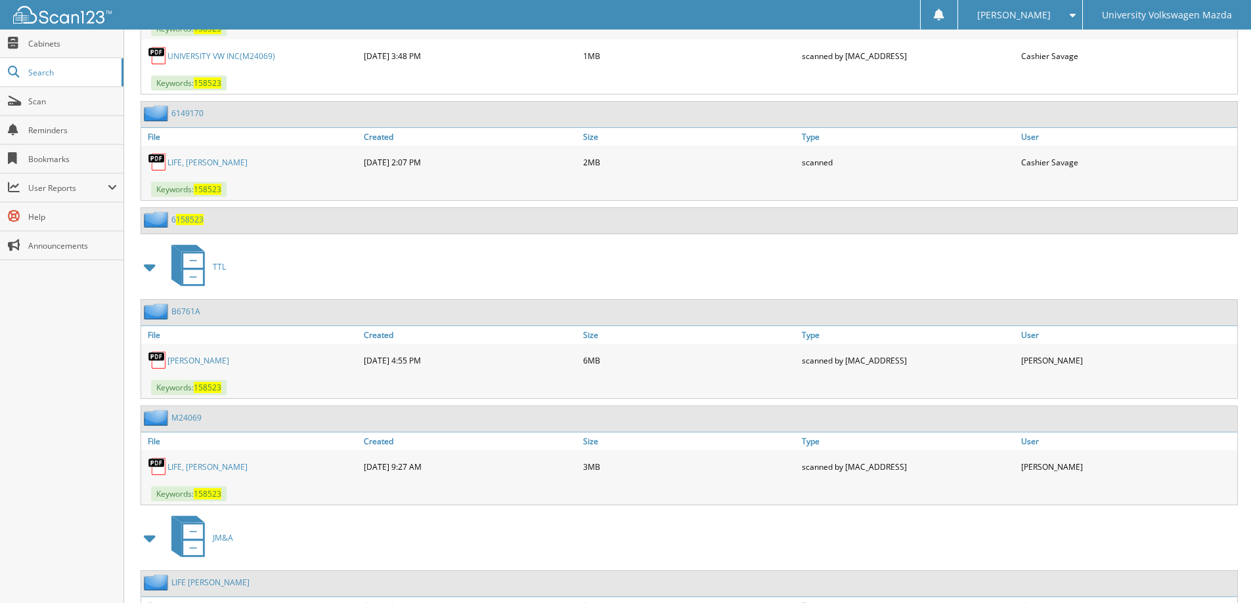
scroll to position [1445, 0]
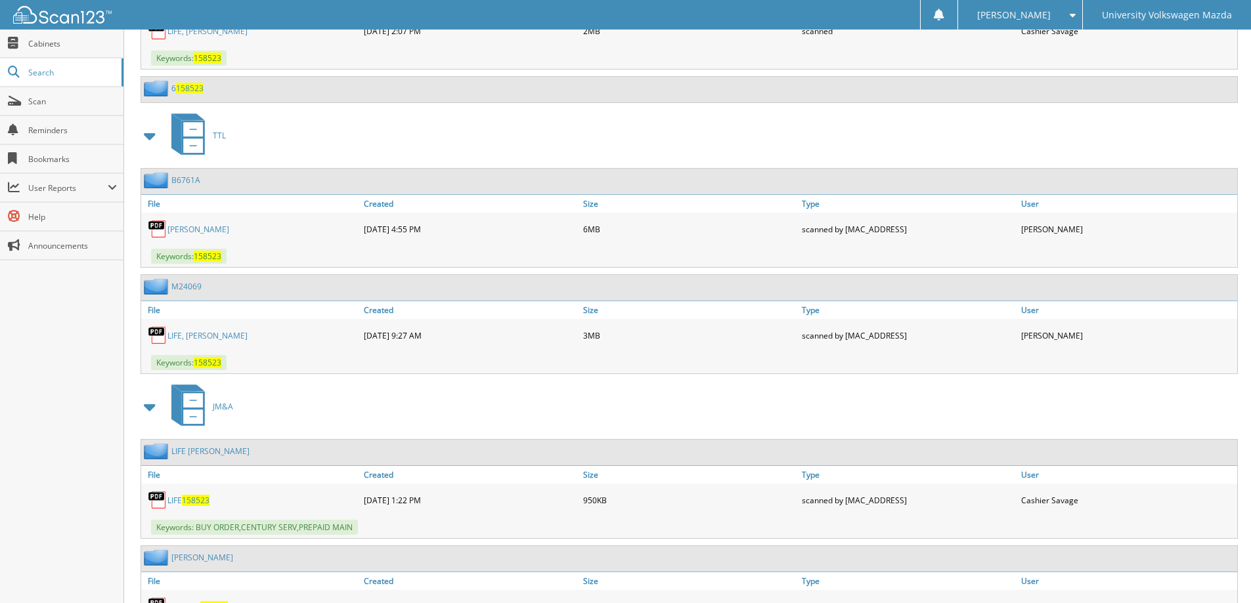
click at [175, 497] on link "LIFE 158523" at bounding box center [188, 500] width 42 height 11
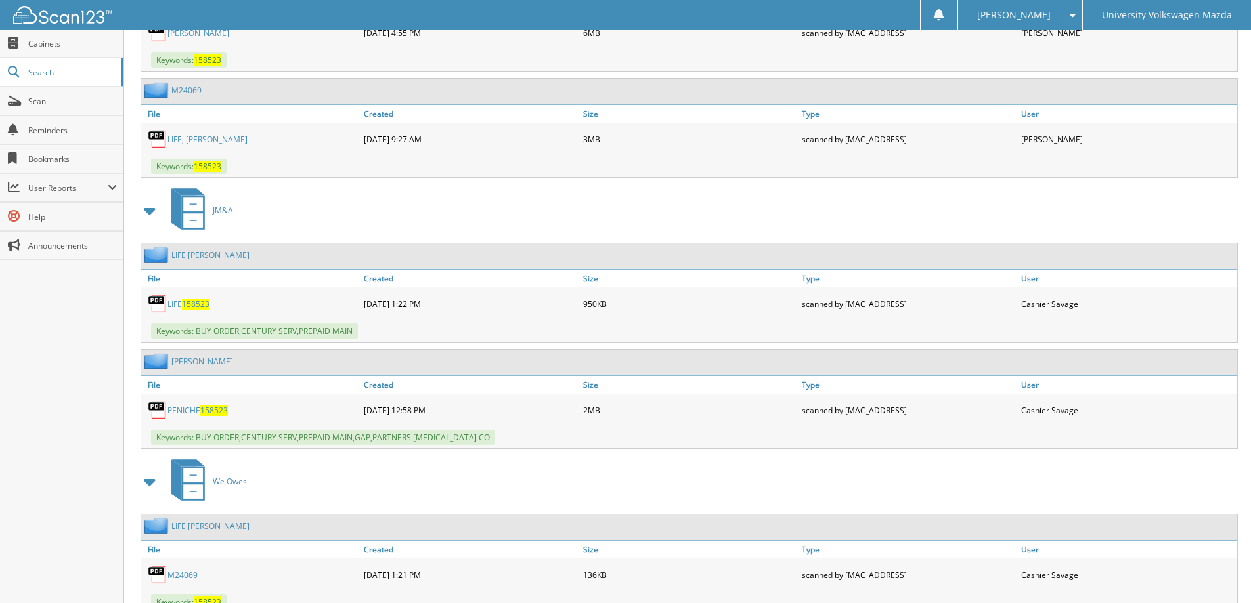
scroll to position [1642, 0]
click at [188, 410] on link "PENICHE 158523" at bounding box center [197, 410] width 60 height 11
